Goal: Transaction & Acquisition: Purchase product/service

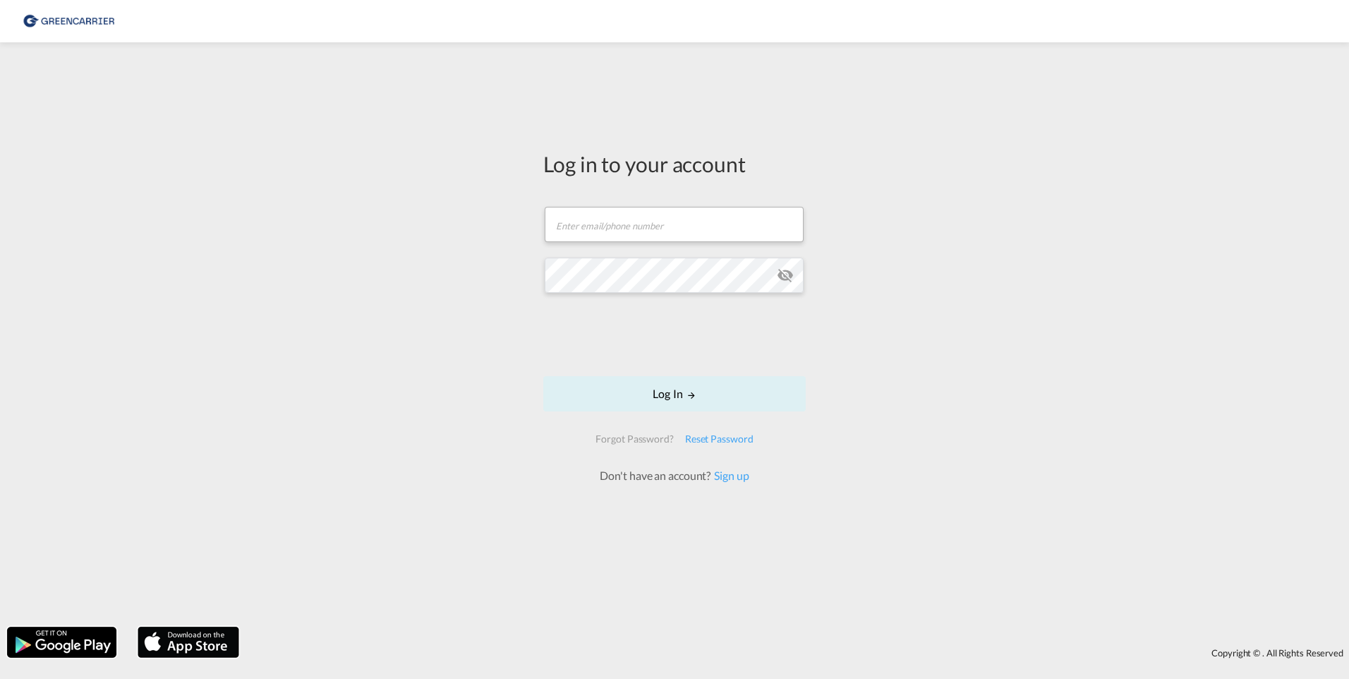
click at [662, 253] on form "Email field is required Password field is required Log In Forgot Password? Rese…" at bounding box center [674, 338] width 263 height 291
click at [668, 229] on input "text" at bounding box center [674, 224] width 259 height 35
type input "[EMAIL_ADDRESS][DOMAIN_NAME]"
click at [671, 398] on button "Log In" at bounding box center [674, 393] width 263 height 35
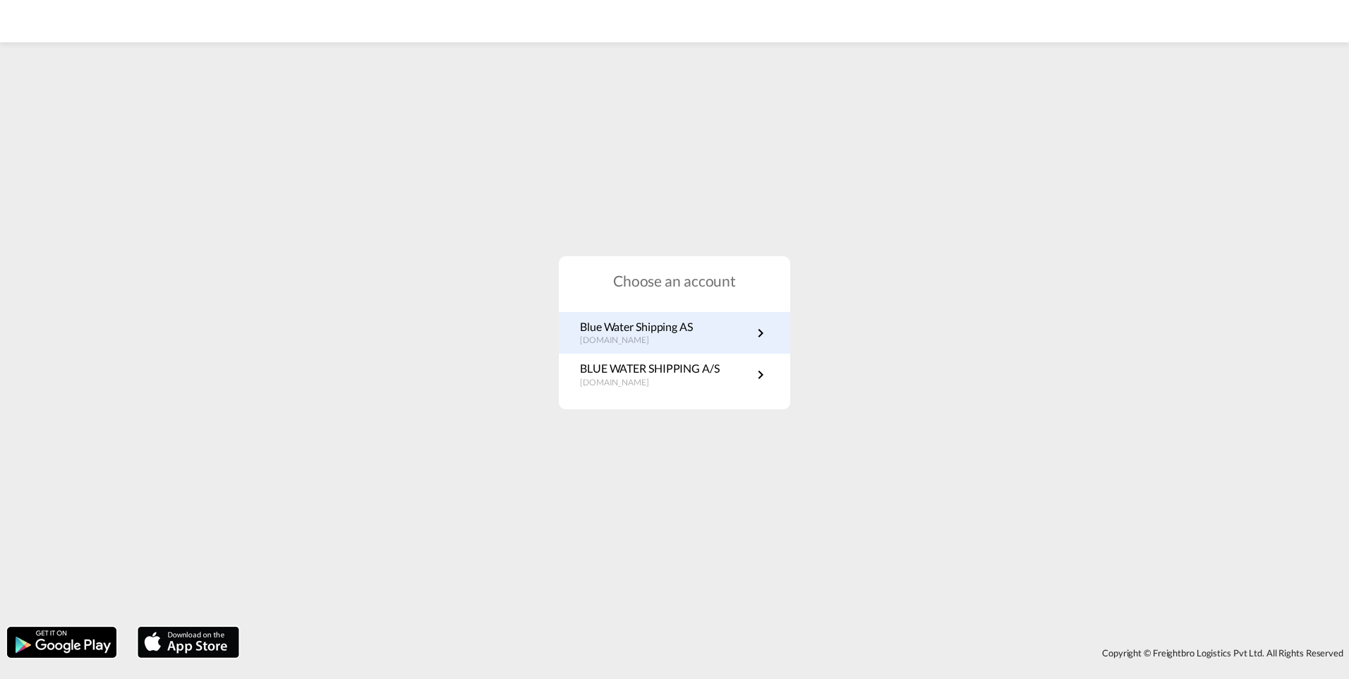
click at [657, 342] on p "no.portal.greencarrier.com" at bounding box center [636, 341] width 113 height 12
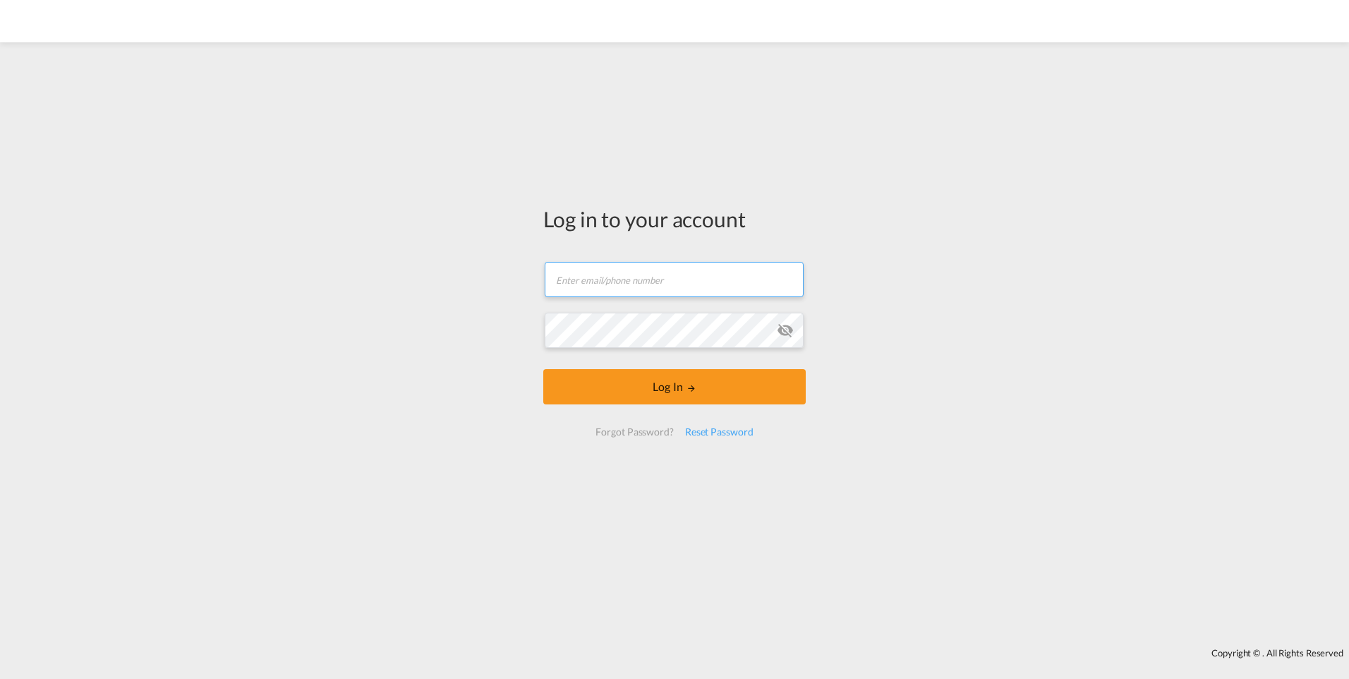
click at [625, 280] on input "text" at bounding box center [674, 279] width 259 height 35
type input "[EMAIL_ADDRESS][DOMAIN_NAME]"
click at [543, 369] on button "Log In" at bounding box center [674, 386] width 263 height 35
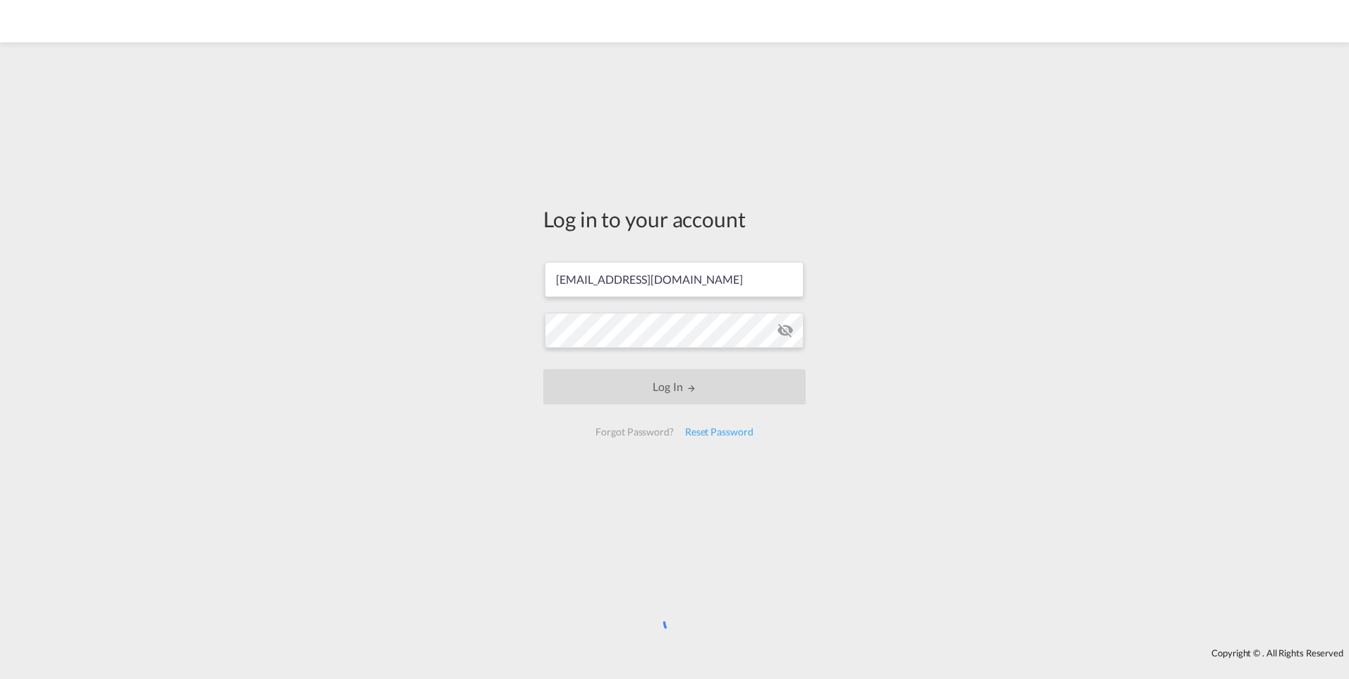
click at [788, 334] on md-icon "icon-eye-off" at bounding box center [785, 330] width 17 height 17
click at [386, 275] on div "Log in to your account stef@bws.dk Log In Forgot Password? Reset Password" at bounding box center [674, 344] width 1349 height 591
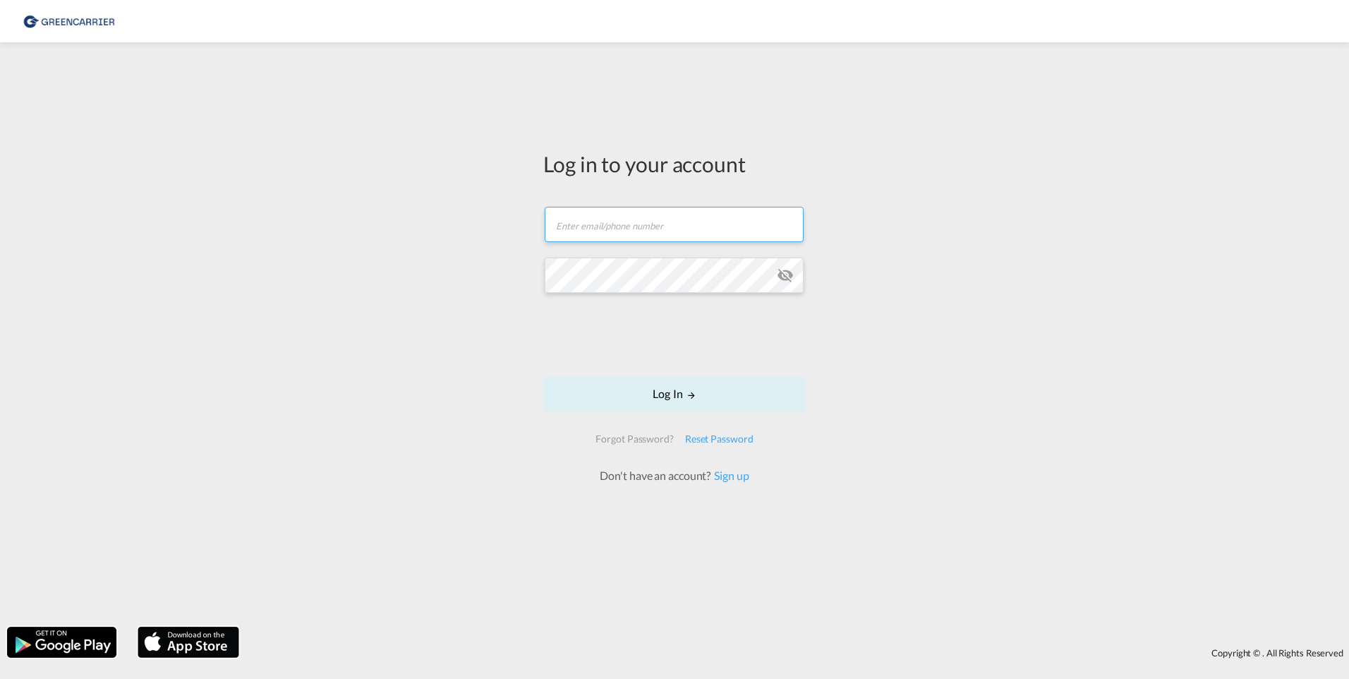
click at [597, 217] on input "text" at bounding box center [674, 224] width 259 height 35
type input "[EMAIL_ADDRESS][DOMAIN_NAME]"
click at [543, 376] on button "Log In" at bounding box center [674, 393] width 263 height 35
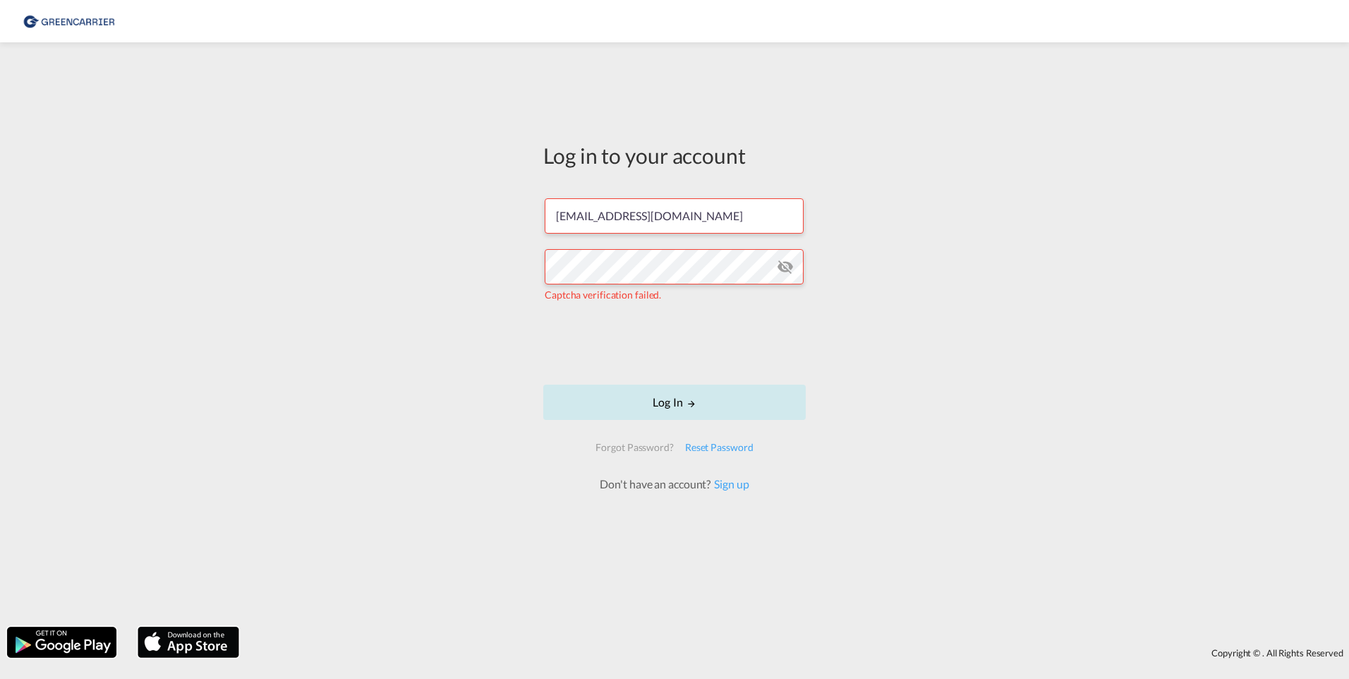
click at [678, 405] on button "Log In" at bounding box center [674, 402] width 263 height 35
click at [492, 249] on div "Log in to your account [EMAIL_ADDRESS][DOMAIN_NAME] The user credentials were i…" at bounding box center [674, 334] width 1349 height 570
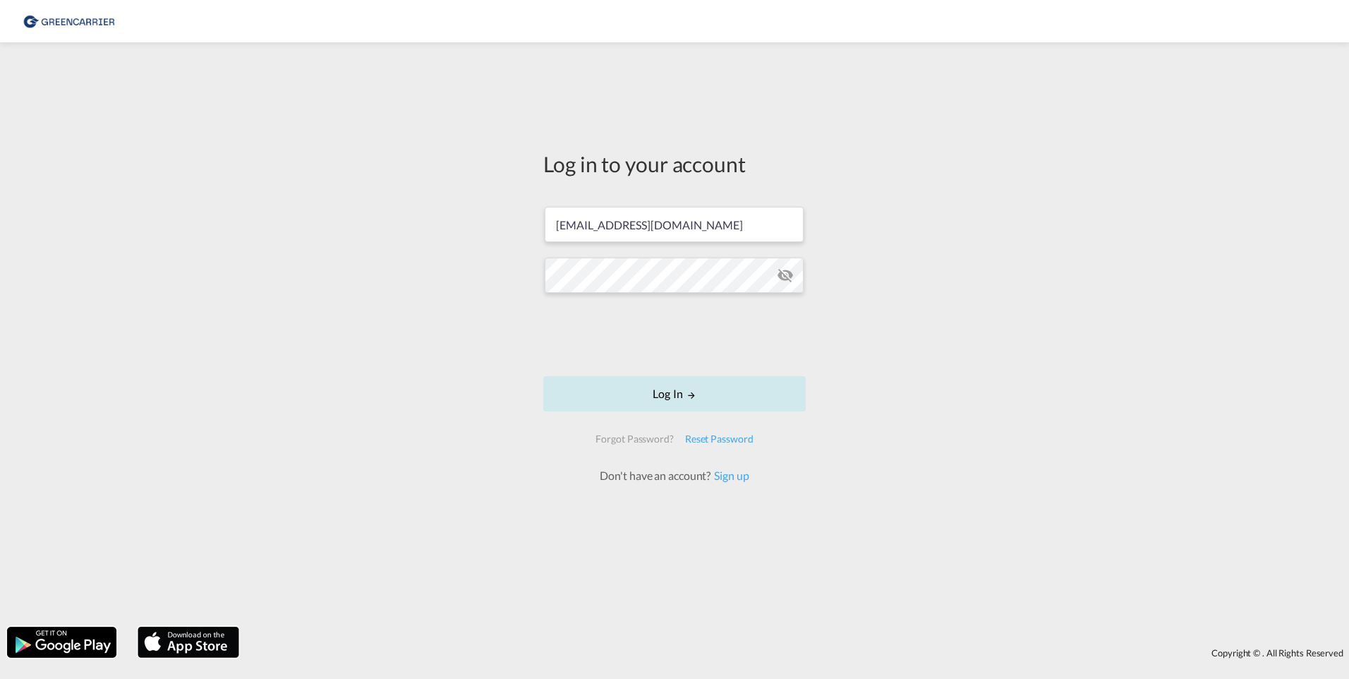
click at [695, 389] on button "Log In" at bounding box center [674, 393] width 263 height 35
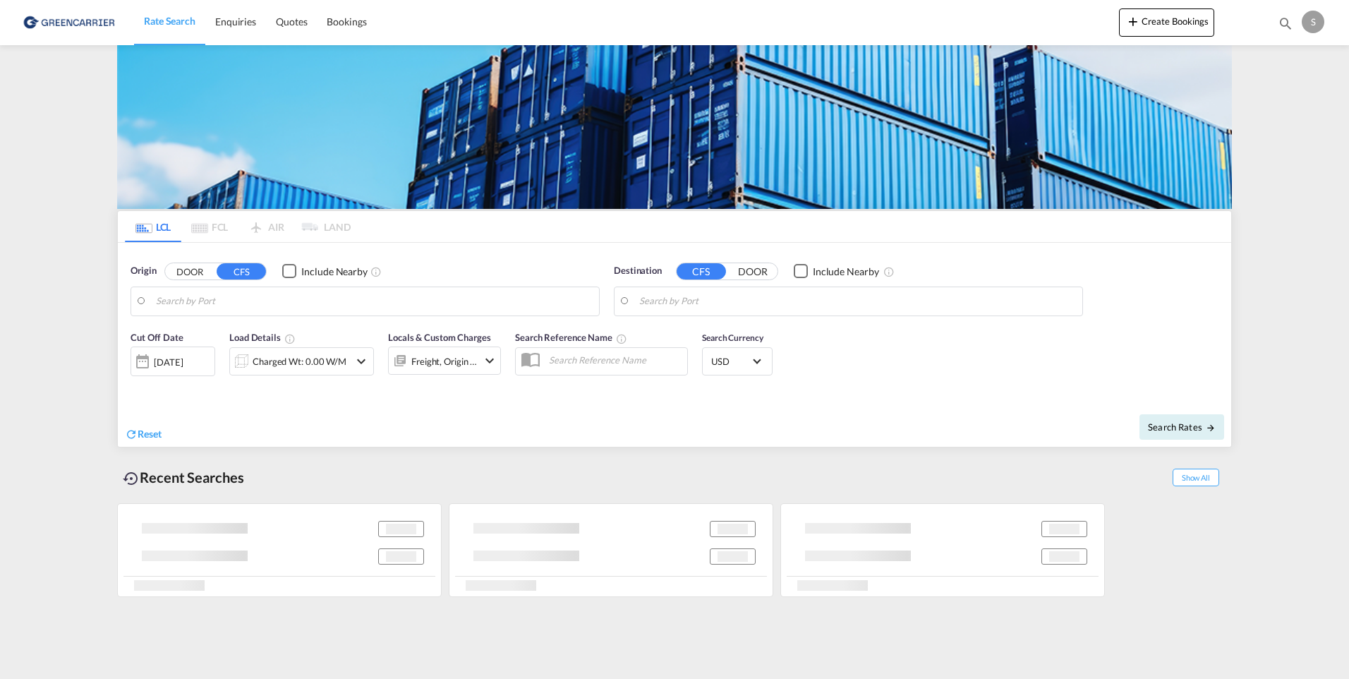
type input "Sohar, OMSOH"
type input "[GEOGRAPHIC_DATA], NOOSL"
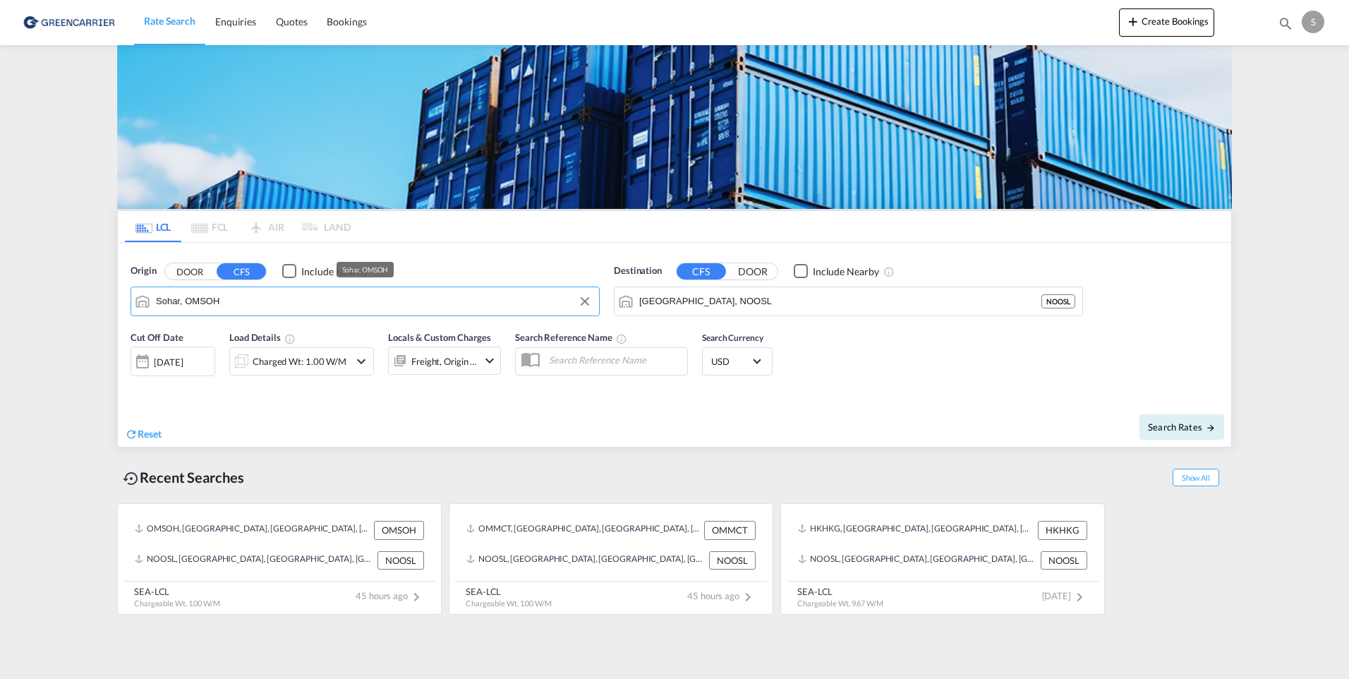
click at [289, 306] on input "Sohar, OMSOH" at bounding box center [374, 301] width 436 height 21
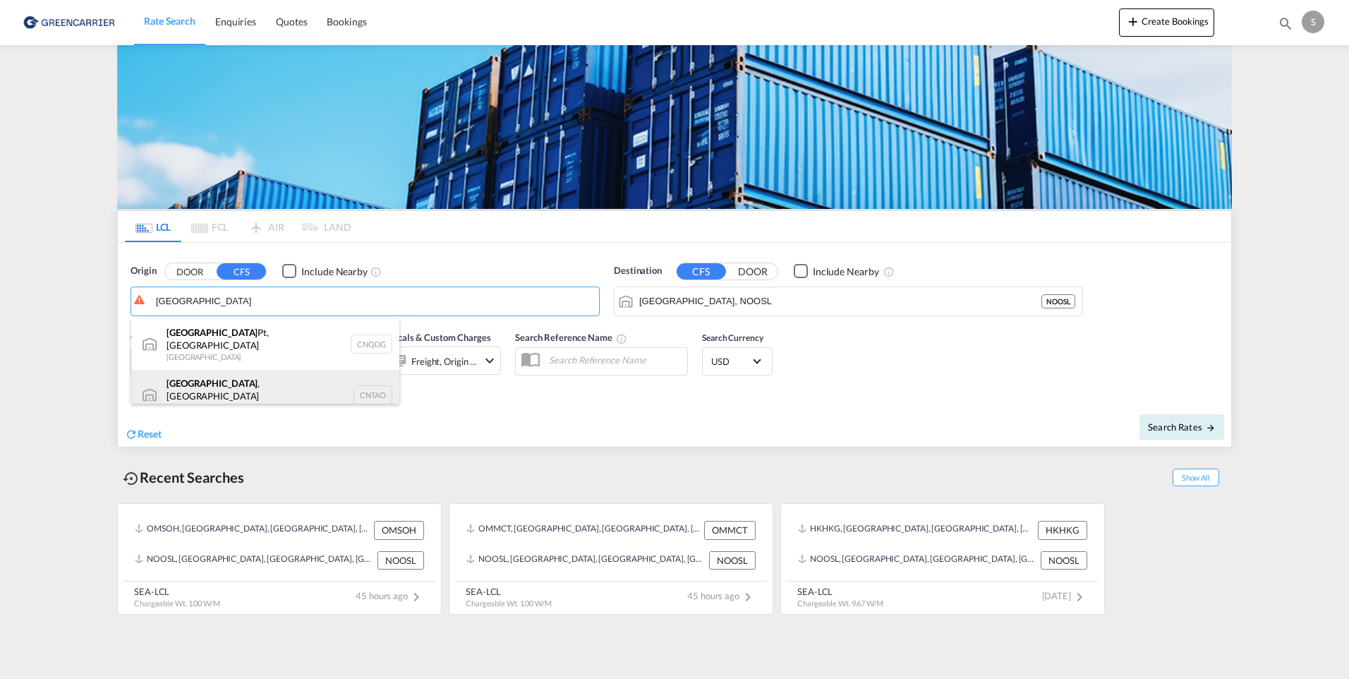
click at [216, 383] on div "[GEOGRAPHIC_DATA] , SD China CNTAO" at bounding box center [265, 395] width 268 height 51
type input "[GEOGRAPHIC_DATA], [GEOGRAPHIC_DATA], [GEOGRAPHIC_DATA]"
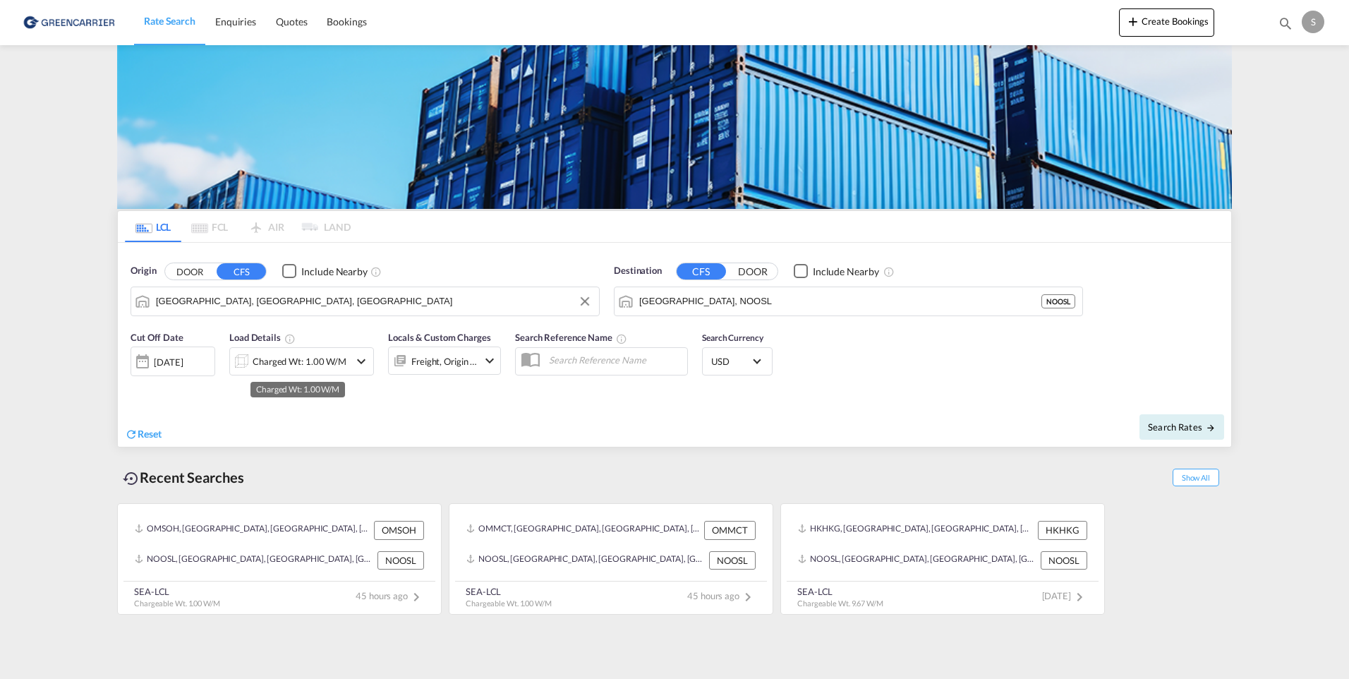
click at [303, 361] on div "Charged Wt: 1.00 W/M" at bounding box center [300, 361] width 94 height 20
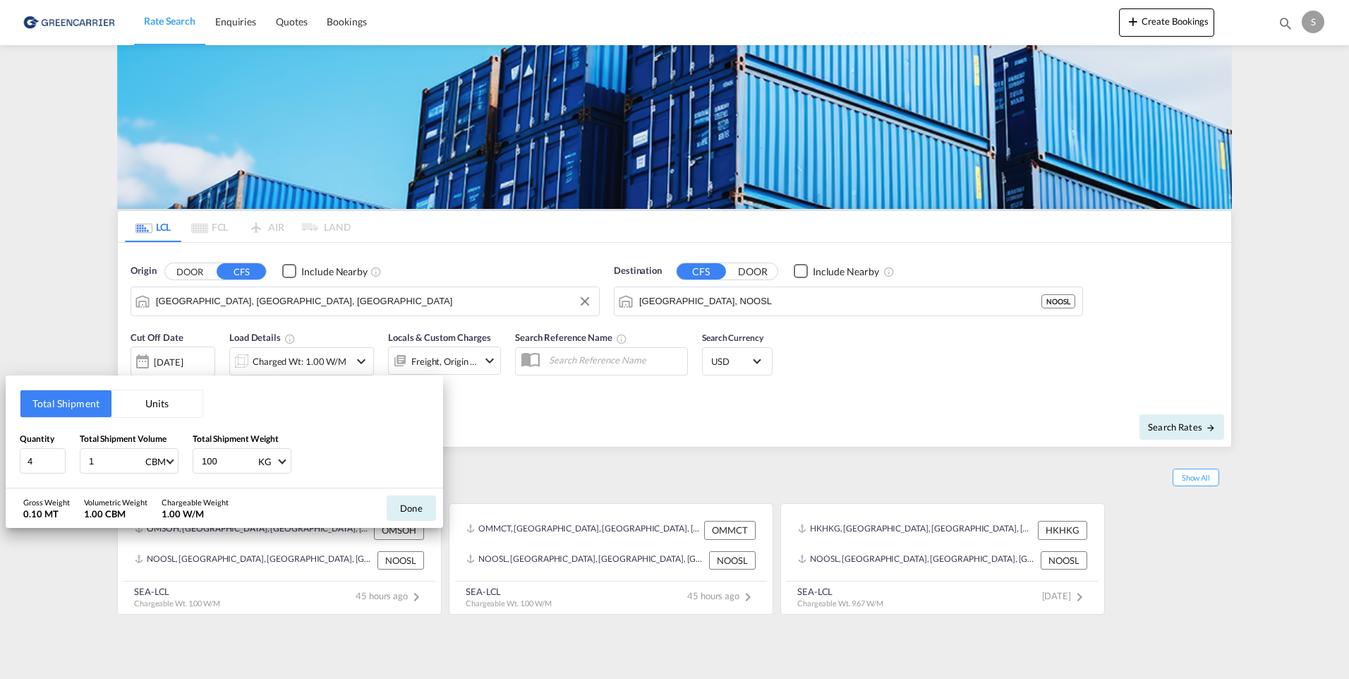
drag, startPoint x: 102, startPoint y: 463, endPoint x: 76, endPoint y: 464, distance: 25.4
click at [76, 464] on div "Quantity 4 Total Shipment Volume 1 CBM CBM CFT Total Shipment Weight 100 KG KG …" at bounding box center [224, 453] width 409 height 42
type input "2.75"
type input "260"
drag, startPoint x: 35, startPoint y: 460, endPoint x: -40, endPoint y: 449, distance: 76.4
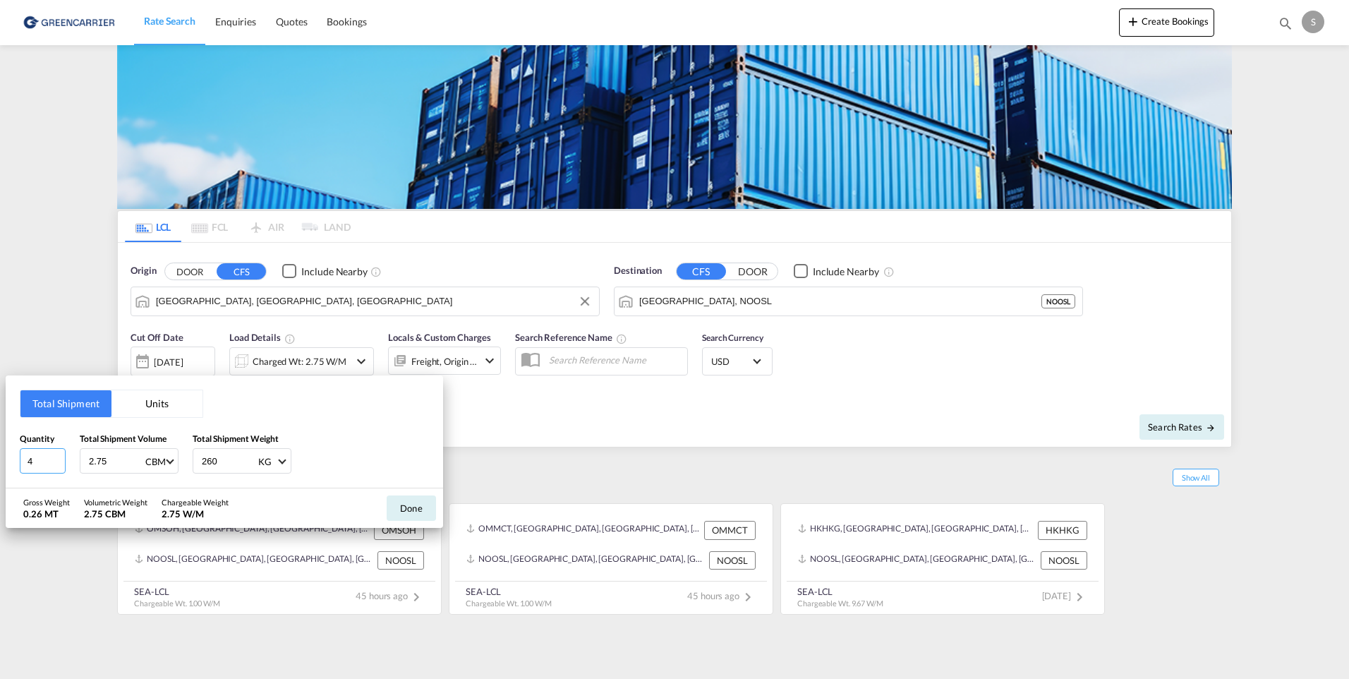
click at [0, 449] on html "Rate Search Enquiries Quotes Bookings Rate Search Enquiries" at bounding box center [674, 339] width 1349 height 679
type input "2"
click at [417, 508] on button "Done" at bounding box center [411, 507] width 49 height 25
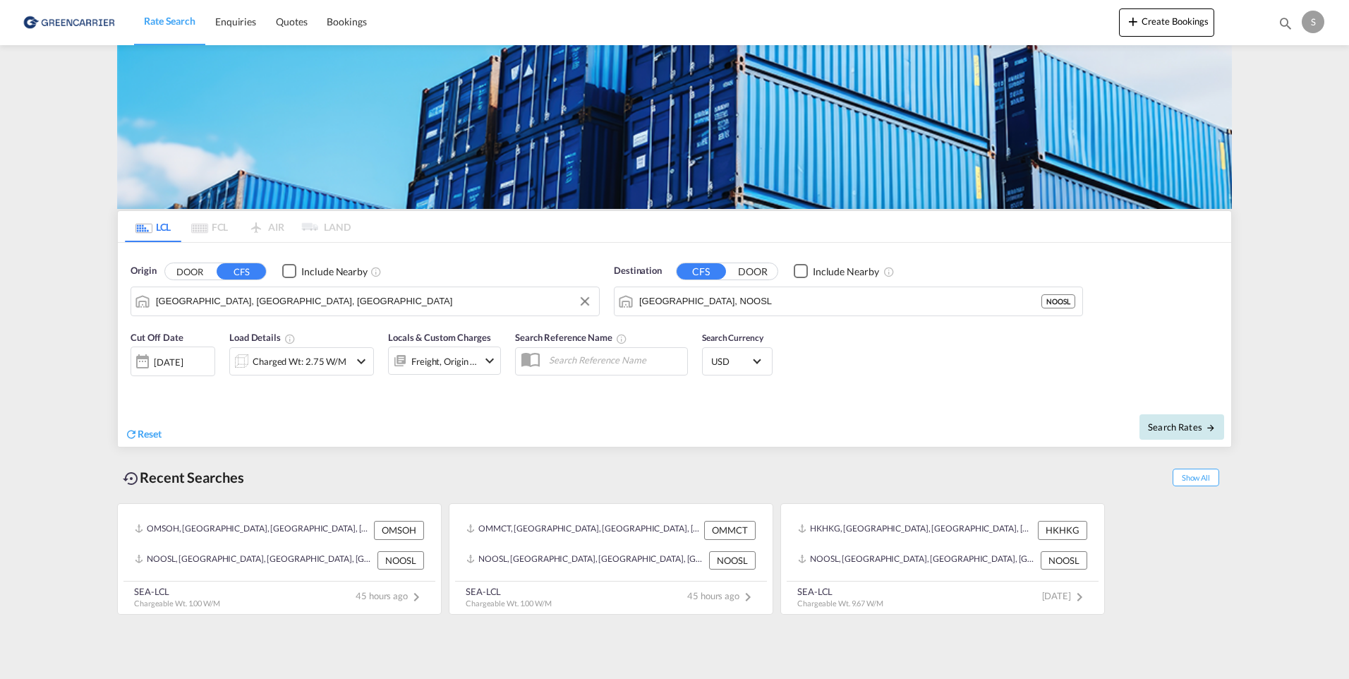
click at [1173, 427] on span "Search Rates" at bounding box center [1182, 426] width 68 height 11
type input "CNTAO to NOOSL / [DATE]"
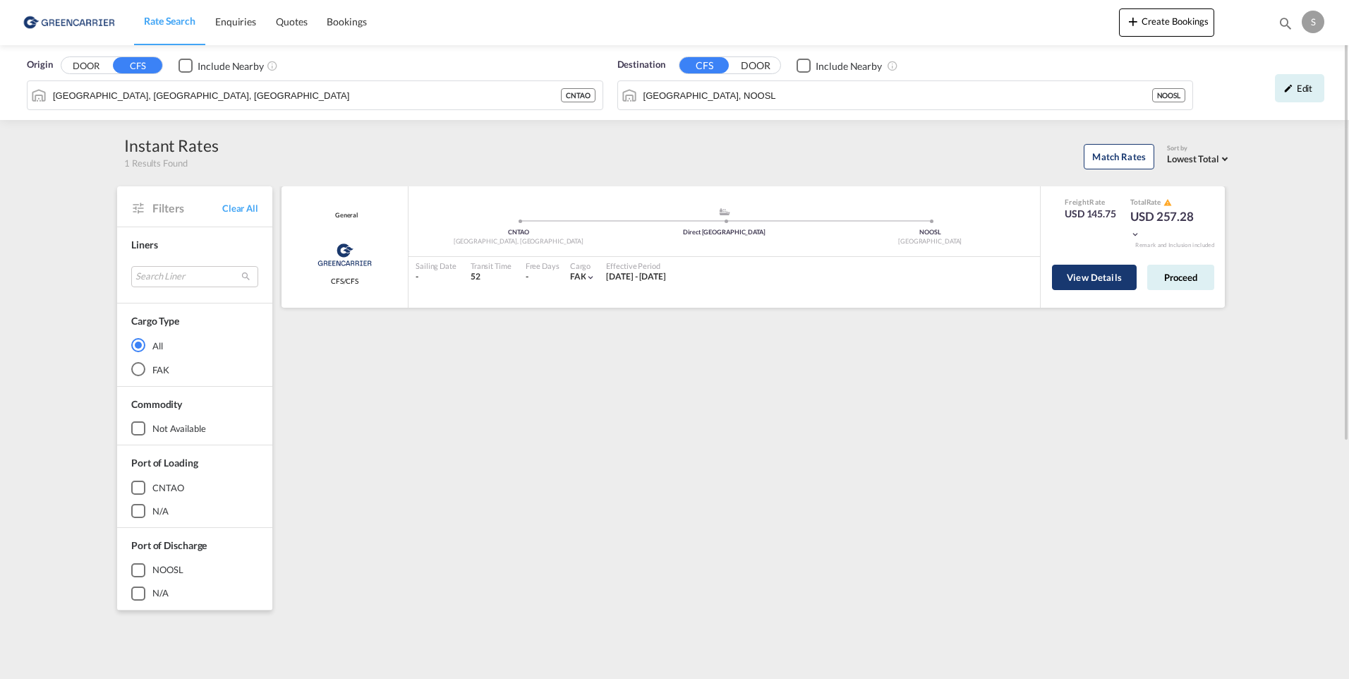
click at [1098, 282] on button "View Details" at bounding box center [1094, 277] width 85 height 25
